Goal: Find contact information: Obtain details needed to contact an individual or organization

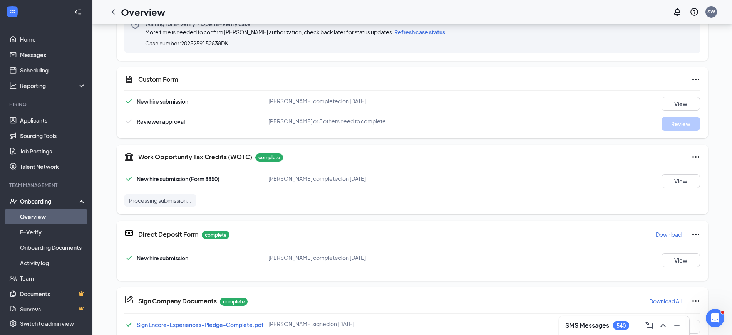
scroll to position [85, 0]
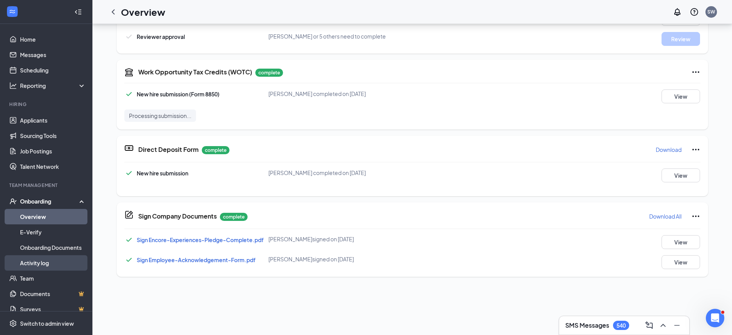
click at [37, 261] on link "Activity log" at bounding box center [53, 262] width 66 height 15
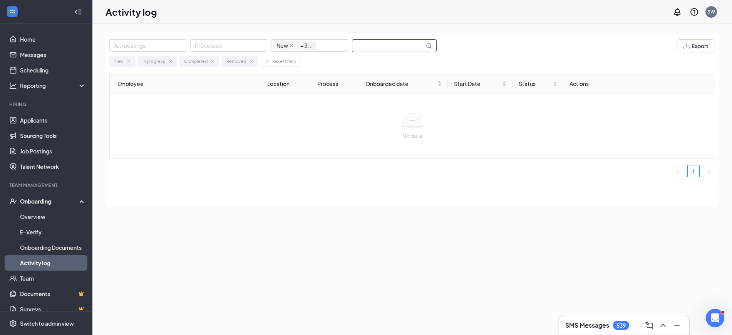
click at [397, 45] on input "text" at bounding box center [388, 46] width 72 height 12
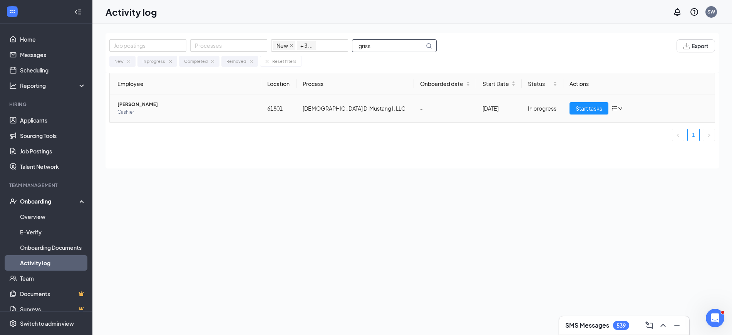
type input "griss"
click at [122, 106] on span "[PERSON_NAME]" at bounding box center [185, 105] width 137 height 8
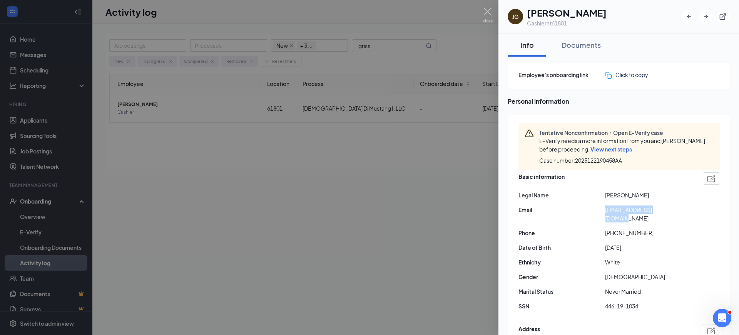
drag, startPoint x: 605, startPoint y: 211, endPoint x: 672, endPoint y: 210, distance: 66.2
click at [672, 210] on span "[EMAIL_ADDRESS][DOMAIN_NAME]" at bounding box center [648, 213] width 87 height 17
copy span "[EMAIL_ADDRESS][DOMAIN_NAME]"
click at [607, 147] on span "View next steps" at bounding box center [612, 149] width 42 height 7
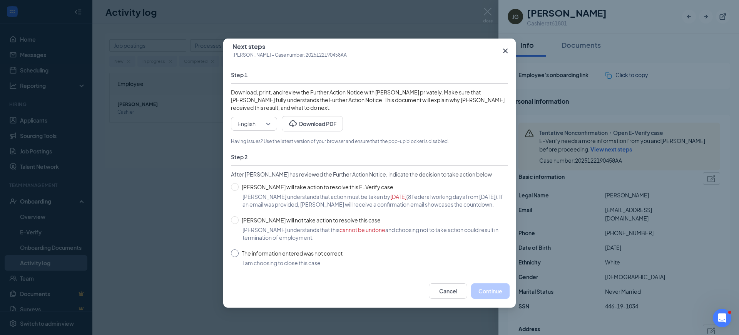
click at [235, 257] on input "The information entered was not correct" at bounding box center [235, 253] width 8 height 8
radio input "true"
click at [482, 298] on button "Close case" at bounding box center [489, 290] width 41 height 15
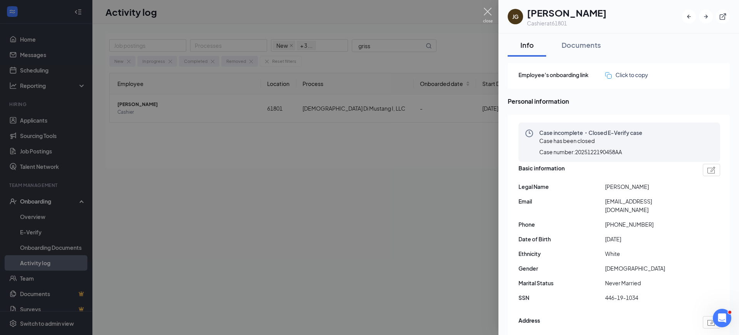
click at [491, 8] on img at bounding box center [488, 15] width 10 height 15
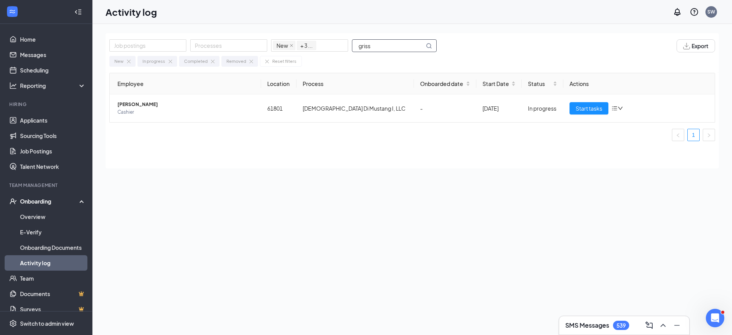
click at [396, 42] on input "griss" at bounding box center [388, 46] width 72 height 12
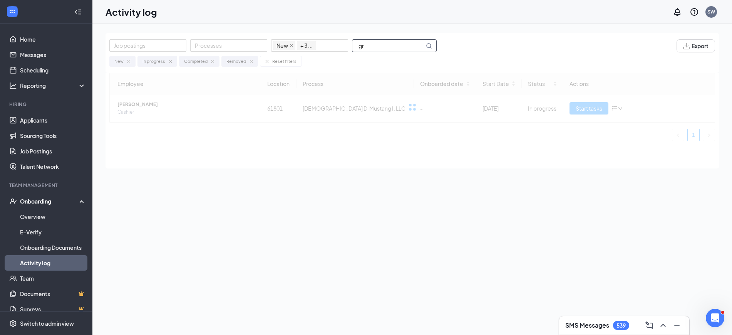
type input "g"
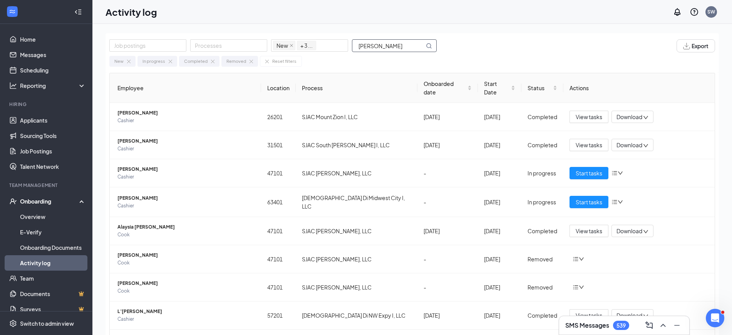
type input "[PERSON_NAME]"
click at [132, 223] on span "Alaysia [PERSON_NAME]" at bounding box center [185, 227] width 137 height 8
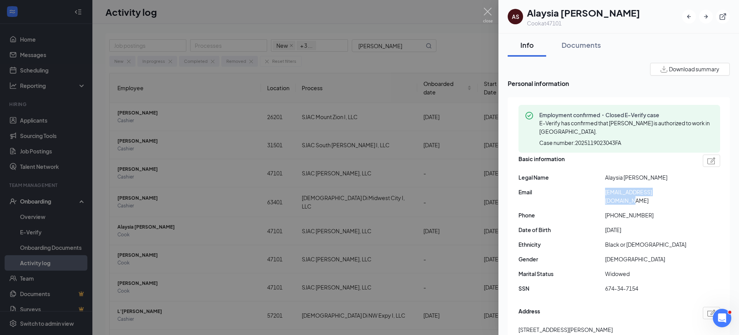
drag, startPoint x: 605, startPoint y: 192, endPoint x: 673, endPoint y: 193, distance: 68.5
click at [673, 193] on div "Email [EMAIL_ADDRESS][DOMAIN_NAME]" at bounding box center [620, 196] width 202 height 17
copy div "[EMAIL_ADDRESS][DOMAIN_NAME]"
click at [133, 262] on div at bounding box center [369, 167] width 739 height 335
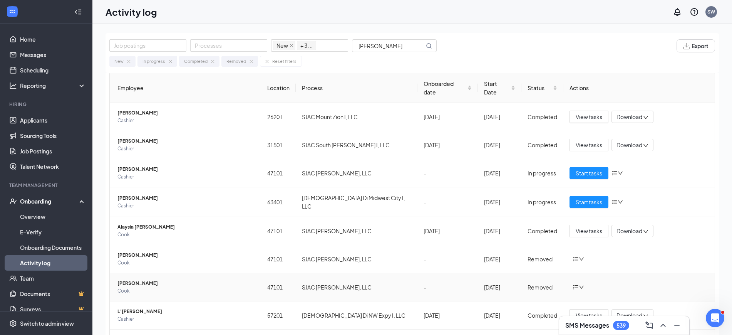
click at [131, 279] on span "[PERSON_NAME]" at bounding box center [185, 283] width 137 height 8
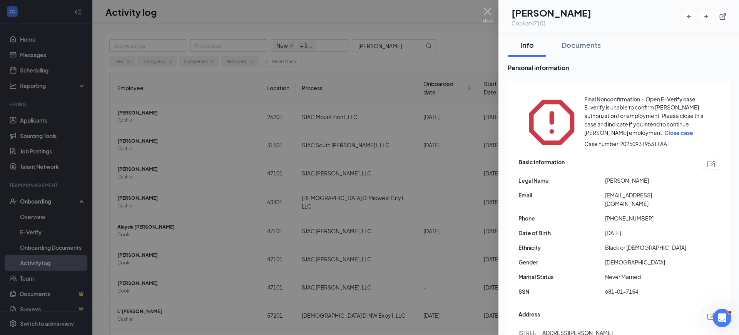
click at [665, 129] on span "Close case" at bounding box center [679, 132] width 29 height 7
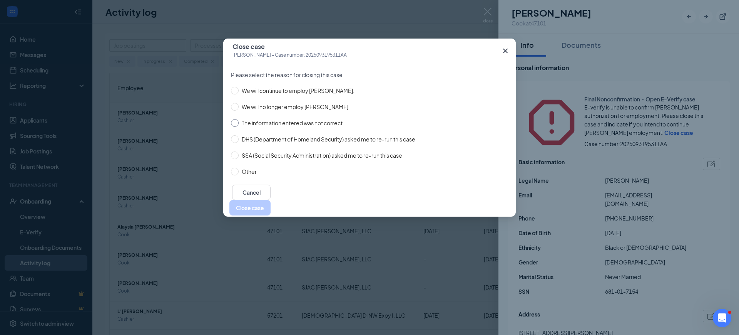
click at [237, 122] on input "The information entered was not correct." at bounding box center [235, 123] width 8 height 8
radio input "true"
click at [271, 203] on button "Close case" at bounding box center [250, 207] width 41 height 15
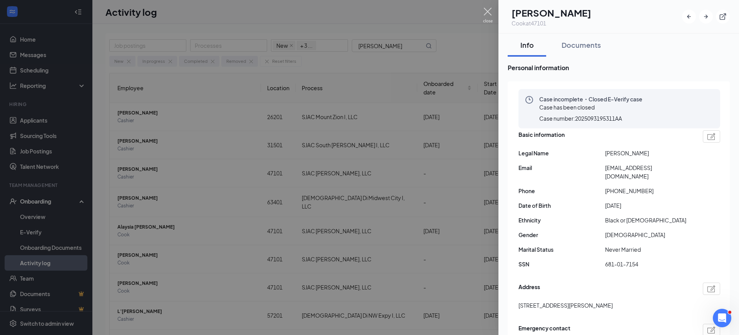
click at [486, 12] on img at bounding box center [488, 15] width 10 height 15
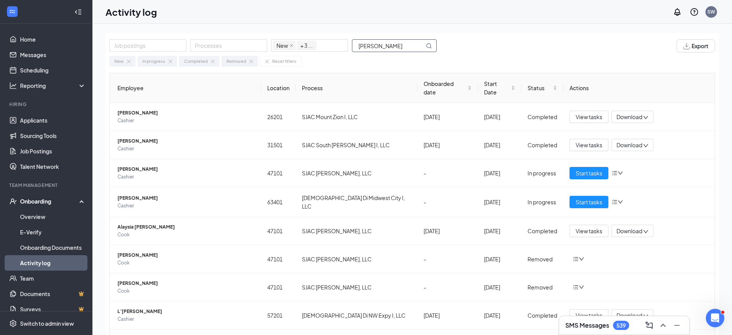
click at [395, 39] on span "[PERSON_NAME]" at bounding box center [394, 45] width 85 height 13
type input "m"
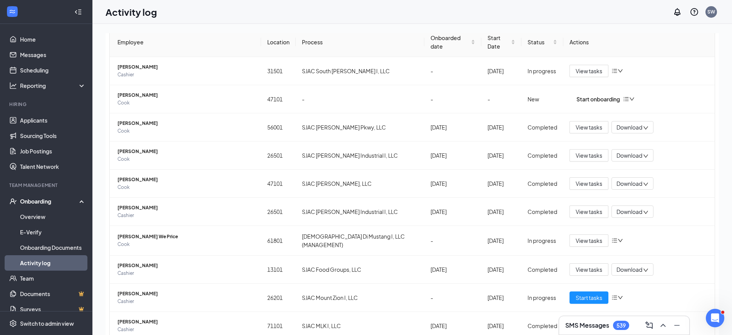
scroll to position [47, 0]
type input "van"
click at [122, 288] on span "[PERSON_NAME]" at bounding box center [185, 292] width 137 height 8
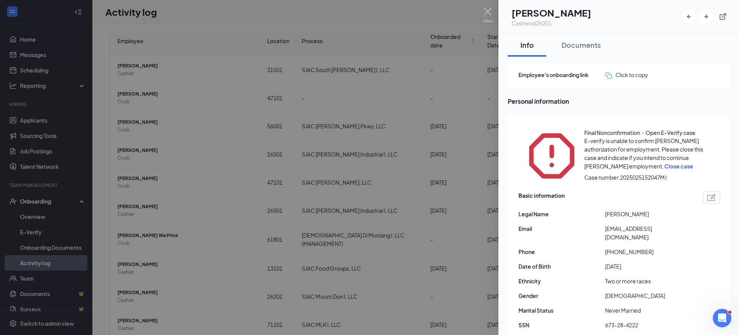
click at [665, 163] on span "Close case" at bounding box center [679, 166] width 29 height 7
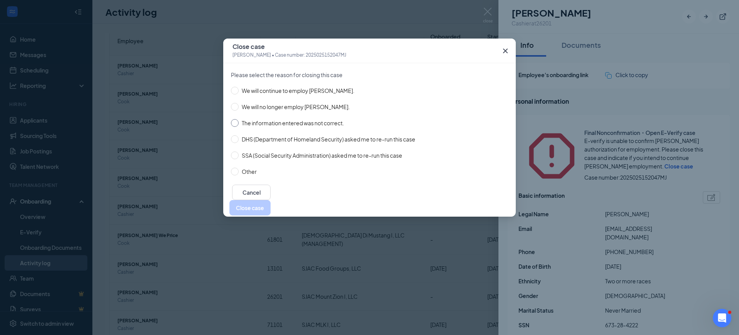
click at [236, 120] on input "The information entered was not correct." at bounding box center [235, 123] width 8 height 8
radio input "true"
click at [271, 200] on button "Close case" at bounding box center [250, 207] width 41 height 15
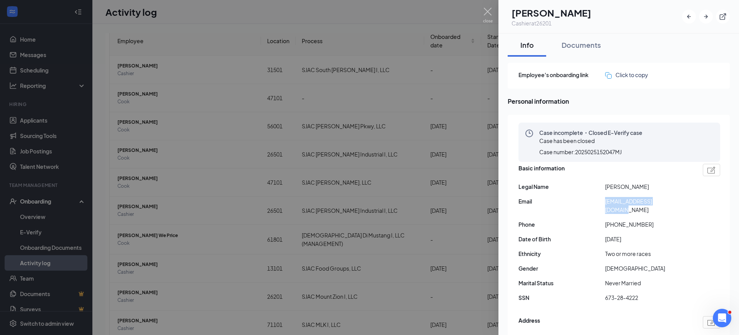
drag, startPoint x: 605, startPoint y: 197, endPoint x: 673, endPoint y: 198, distance: 67.8
click at [673, 198] on span "[EMAIL_ADDRESS][DOMAIN_NAME]" at bounding box center [648, 205] width 87 height 17
copy span "[EMAIL_ADDRESS][DOMAIN_NAME]"
click at [485, 15] on img at bounding box center [488, 15] width 10 height 15
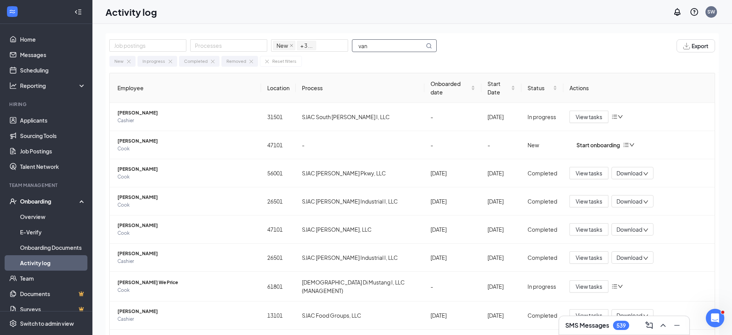
click at [377, 45] on input "van" at bounding box center [388, 46] width 72 height 12
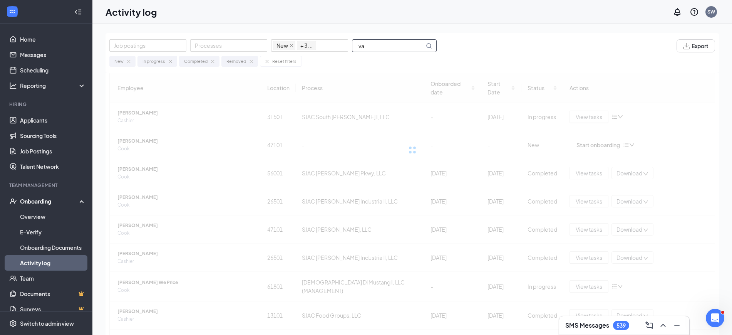
type input "v"
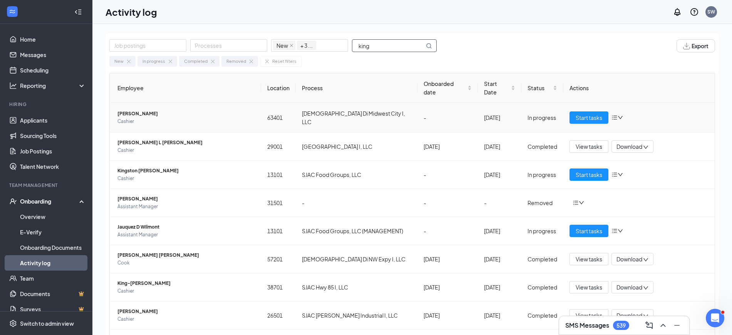
type input "king"
click at [134, 110] on span "[PERSON_NAME]" at bounding box center [185, 114] width 137 height 8
